Goal: Transaction & Acquisition: Purchase product/service

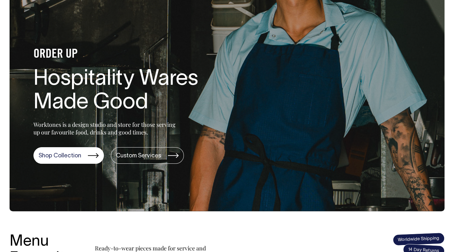
scroll to position [40, 0]
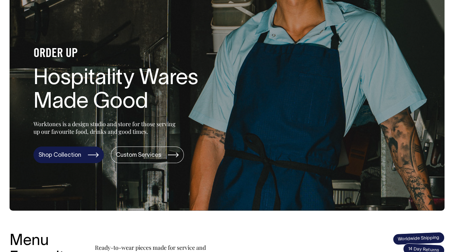
click at [63, 154] on link "Shop Collection" at bounding box center [68, 155] width 70 height 17
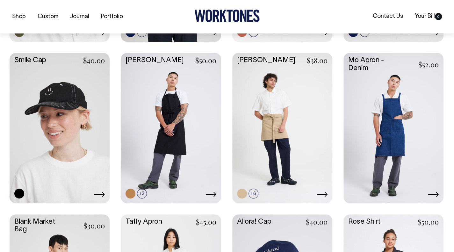
scroll to position [740, 0]
click at [175, 119] on link at bounding box center [171, 127] width 100 height 149
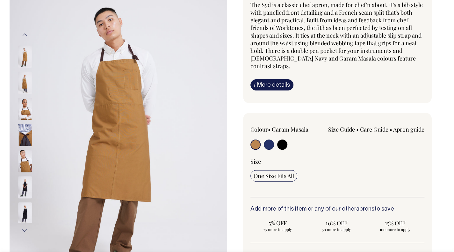
scroll to position [65, 0]
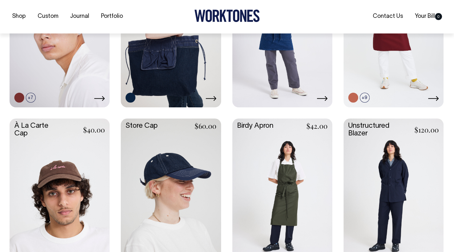
scroll to position [359, 0]
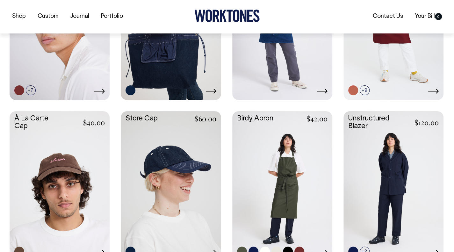
click at [298, 168] on link at bounding box center [282, 185] width 100 height 149
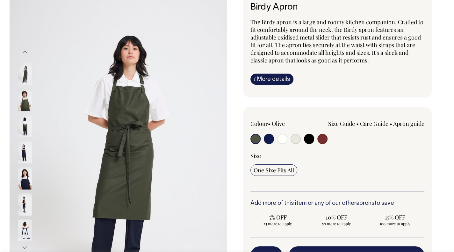
scroll to position [47, 0]
click at [324, 137] on input "radio" at bounding box center [323, 139] width 10 height 10
radio input "true"
select select "Burgundy"
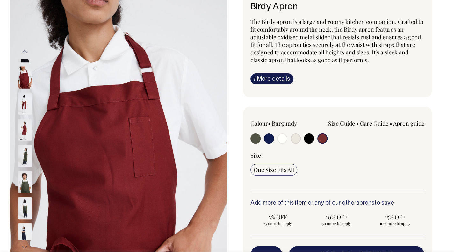
click at [293, 136] on input "radio" at bounding box center [296, 139] width 10 height 10
radio input "true"
select select "Natural"
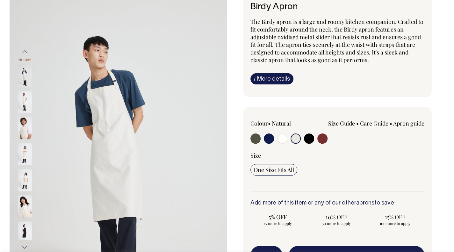
click at [311, 136] on input "radio" at bounding box center [309, 139] width 10 height 10
radio input "true"
select select "Black"
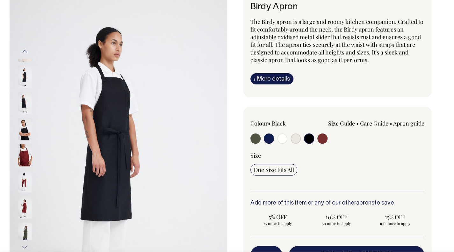
click at [268, 137] on input "radio" at bounding box center [269, 139] width 10 height 10
radio input "true"
select select "Dark Navy"
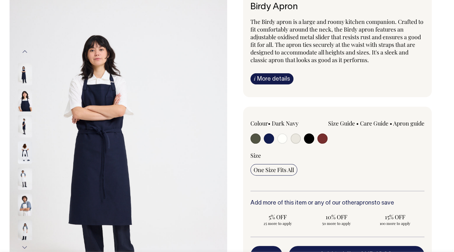
click at [252, 137] on input "radio" at bounding box center [256, 139] width 10 height 10
radio input "true"
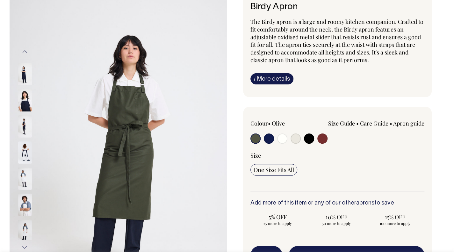
radio input "true"
select select "Olive"
click at [321, 135] on input "radio" at bounding box center [323, 139] width 10 height 10
radio input "true"
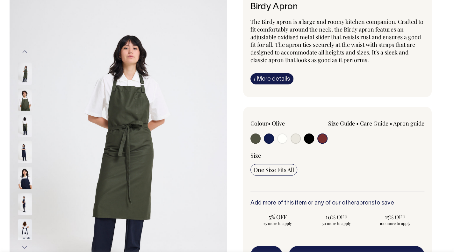
select select "Burgundy"
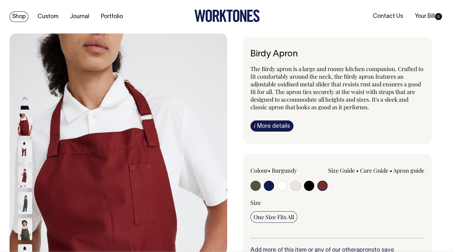
click at [12, 15] on link "Shop" at bounding box center [19, 16] width 19 height 11
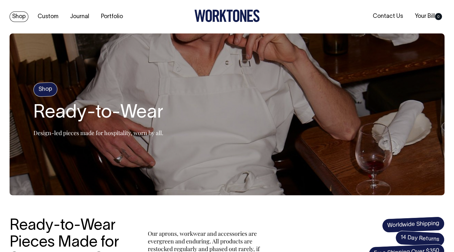
click at [18, 15] on link "Shop" at bounding box center [19, 16] width 19 height 11
click at [14, 18] on link "Shop" at bounding box center [19, 16] width 19 height 11
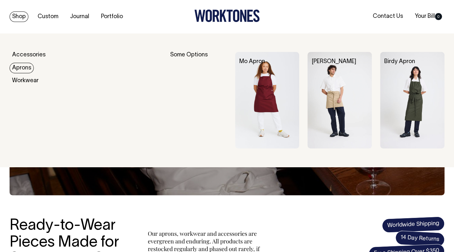
click at [26, 69] on link "Aprons" at bounding box center [22, 68] width 24 height 11
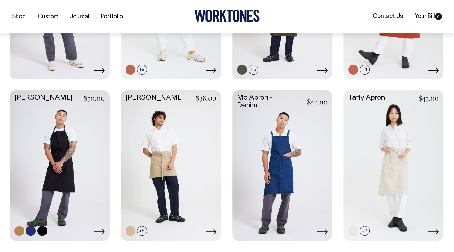
scroll to position [383, 0]
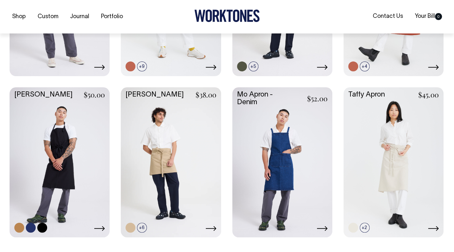
click at [63, 160] on link at bounding box center [60, 161] width 100 height 149
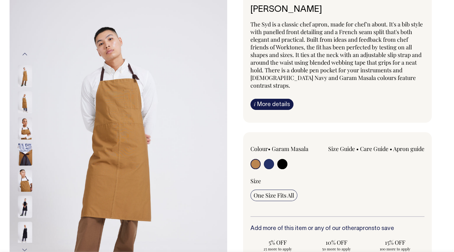
scroll to position [49, 0]
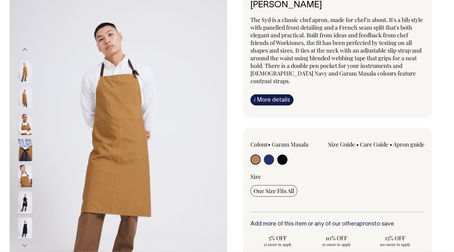
click at [24, 96] on img at bounding box center [25, 97] width 14 height 22
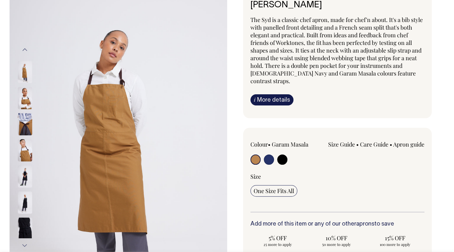
click at [26, 115] on img at bounding box center [25, 124] width 14 height 22
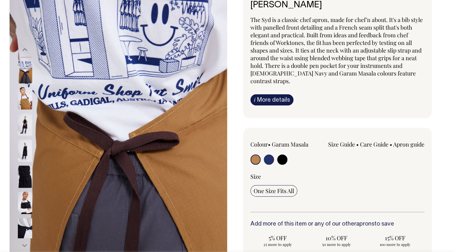
click at [26, 139] on img at bounding box center [25, 150] width 14 height 22
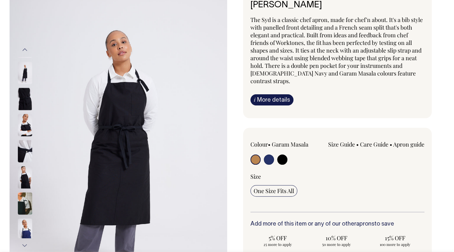
click at [25, 148] on img at bounding box center [25, 151] width 14 height 22
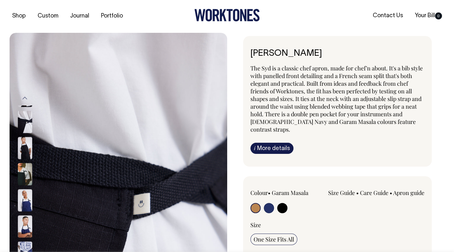
scroll to position [0, 0]
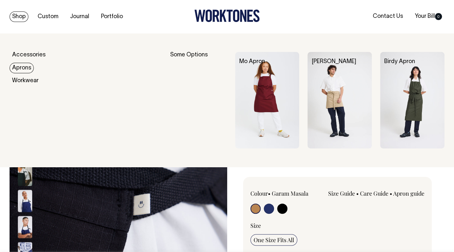
click at [25, 68] on link "Aprons" at bounding box center [22, 68] width 24 height 11
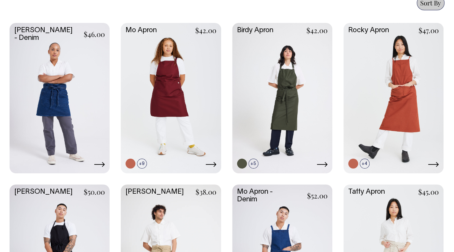
scroll to position [284, 0]
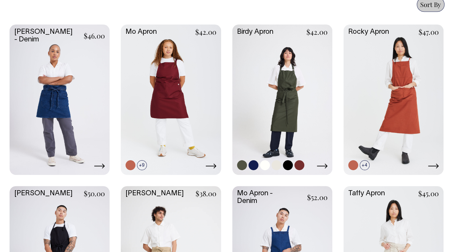
click at [284, 99] on link at bounding box center [282, 99] width 100 height 149
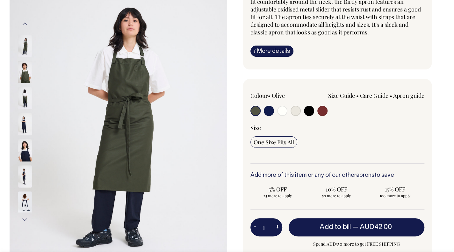
scroll to position [79, 0]
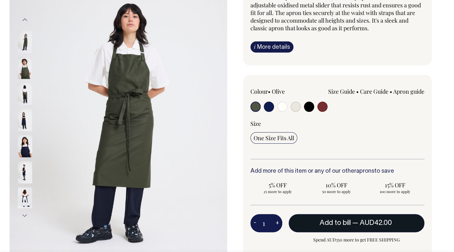
click at [333, 221] on span "Add to bill" at bounding box center [335, 223] width 31 height 6
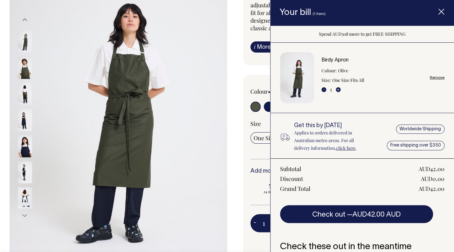
click at [441, 11] on line "Item added to your cart" at bounding box center [441, 11] width 5 height 5
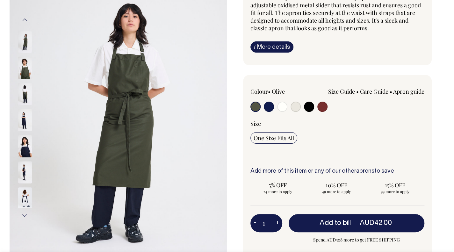
click at [269, 106] on input "radio" at bounding box center [269, 107] width 10 height 10
radio input "true"
select select "Dark Navy"
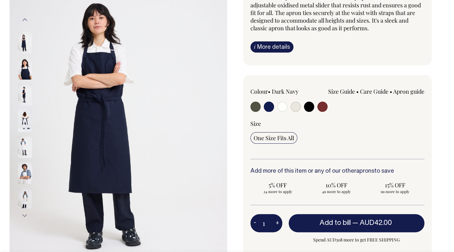
click at [282, 106] on input "radio" at bounding box center [282, 107] width 10 height 10
radio input "true"
select select "Off-White"
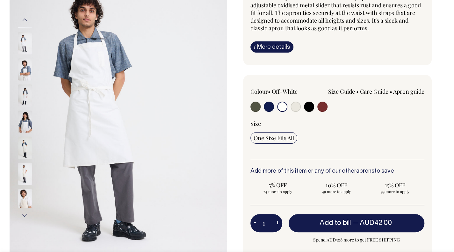
click at [294, 106] on input "radio" at bounding box center [296, 107] width 10 height 10
radio input "true"
select select "Natural"
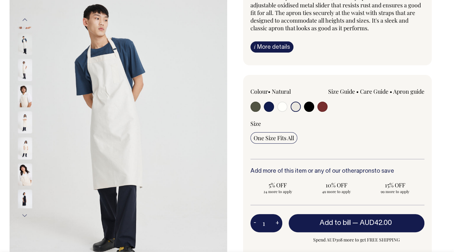
click at [309, 107] on input "radio" at bounding box center [309, 107] width 10 height 10
radio input "true"
select select "Black"
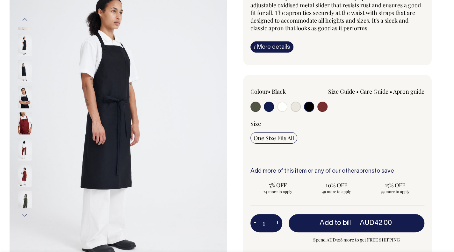
click at [295, 107] on input "radio" at bounding box center [296, 107] width 10 height 10
radio input "true"
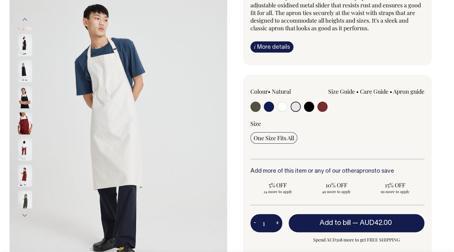
radio input "true"
select select "Natural"
